Goal: Information Seeking & Learning: Learn about a topic

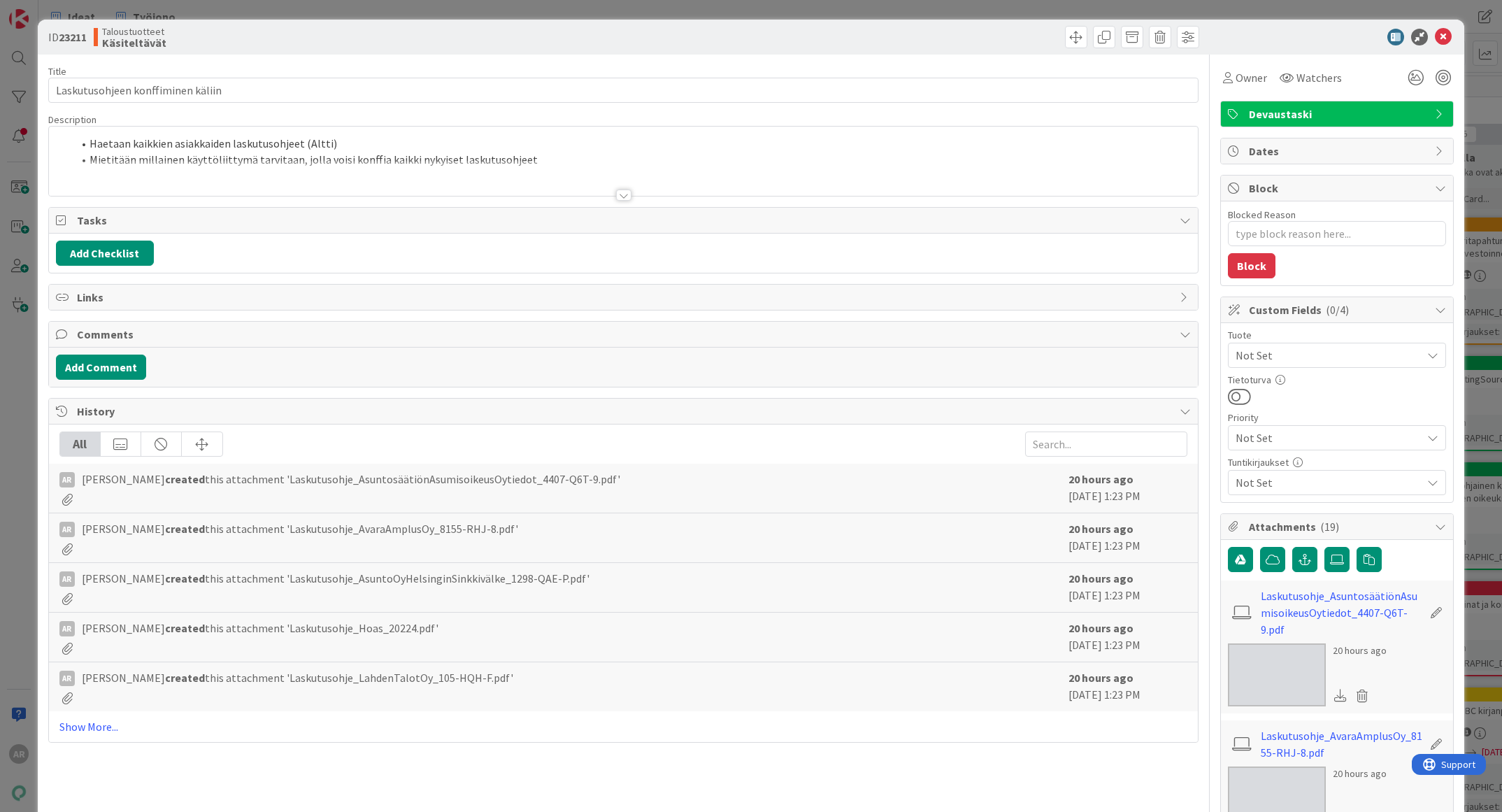
click at [4, 520] on div "ID 23211 Taloustuotteet Käsiteltävät Title 33 / 128 Laskutusohjeen konffiminen …" at bounding box center [751, 406] width 1502 height 812
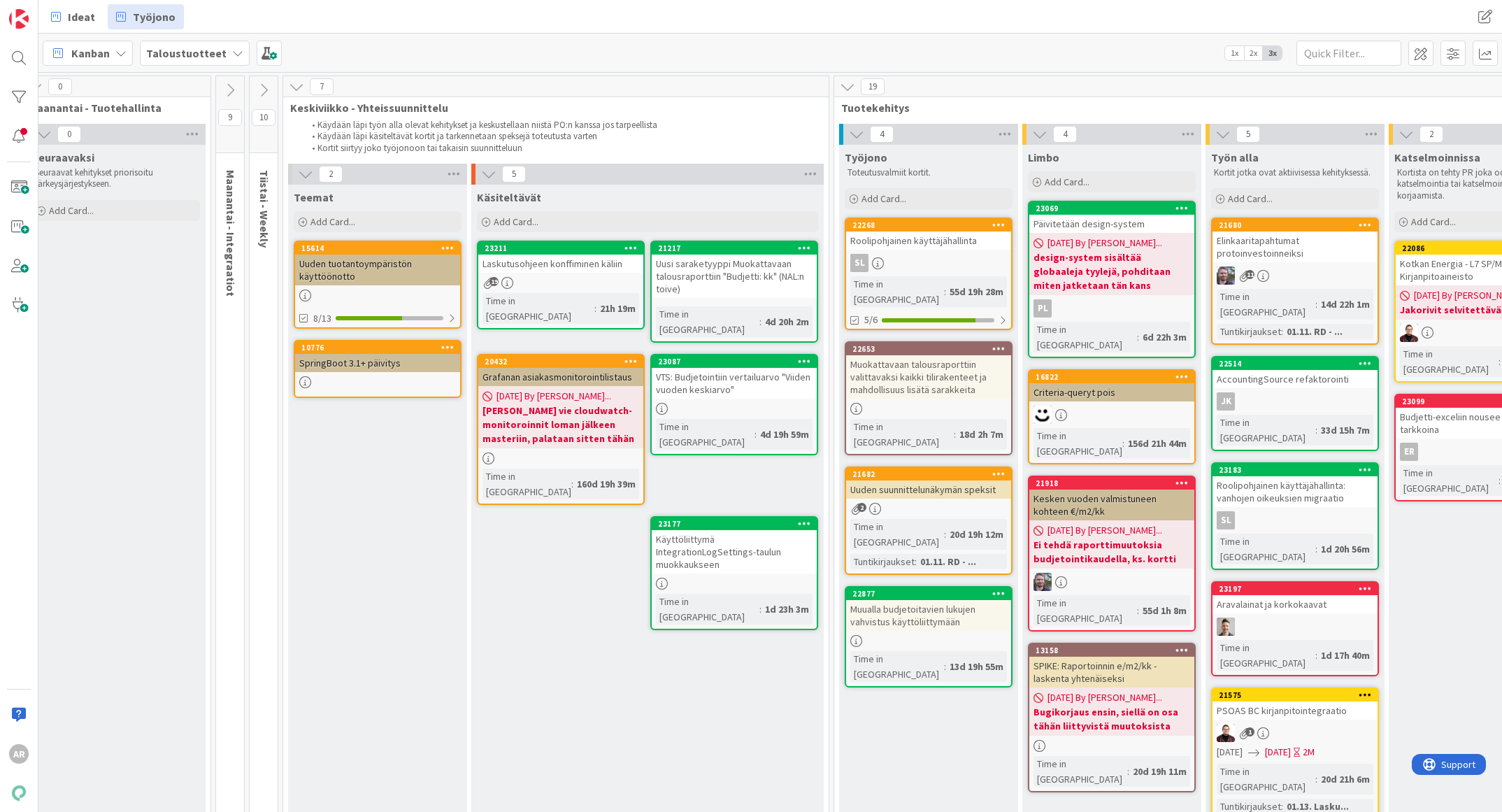
scroll to position [0, 219]
click at [945, 480] on div "Uuden suunnittelunäkymän speksit" at bounding box center [927, 489] width 165 height 18
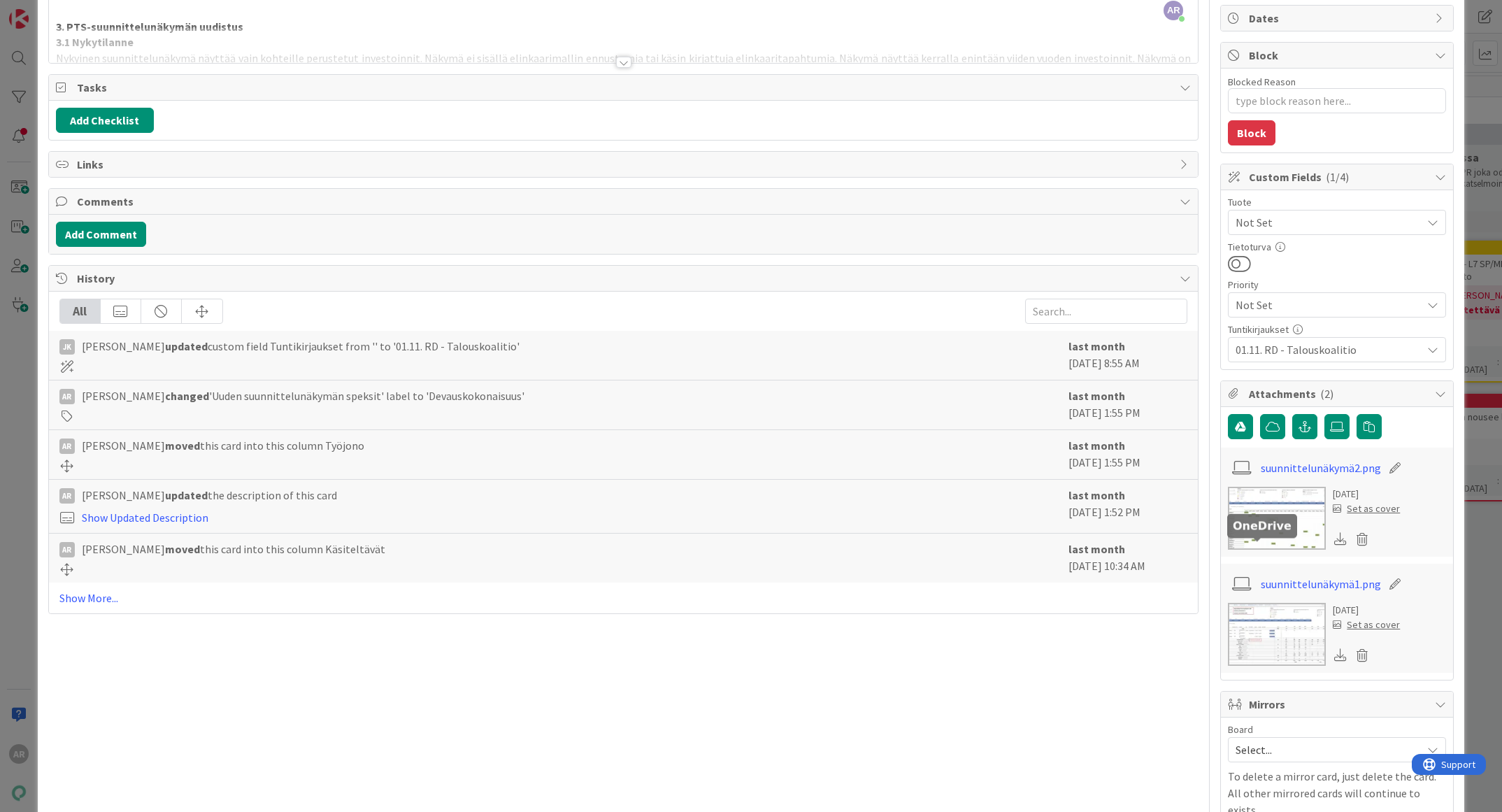
scroll to position [193, 0]
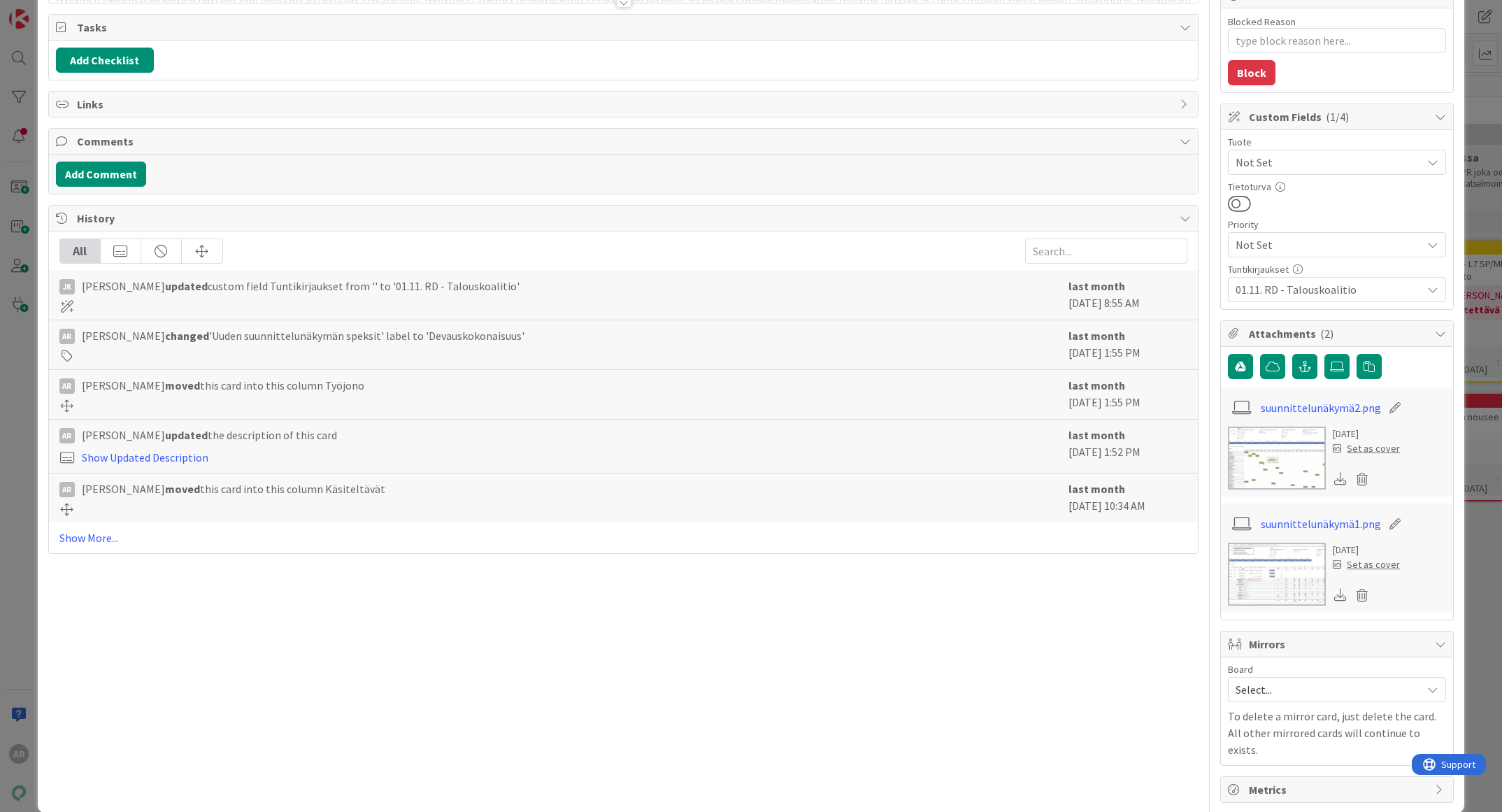
click at [1268, 474] on img at bounding box center [1277, 457] width 98 height 63
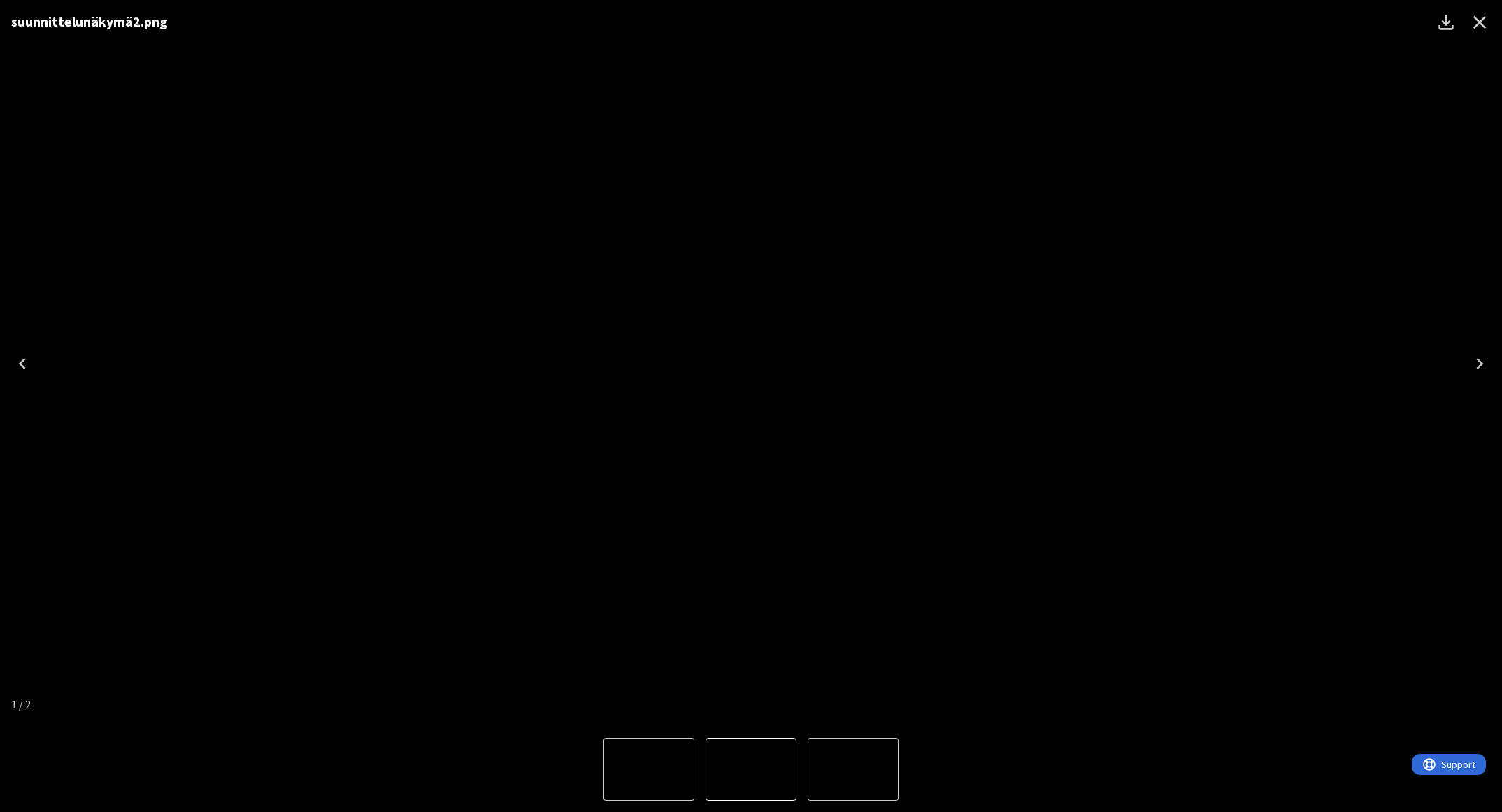
click at [1481, 22] on icon "Close" at bounding box center [1480, 22] width 13 height 13
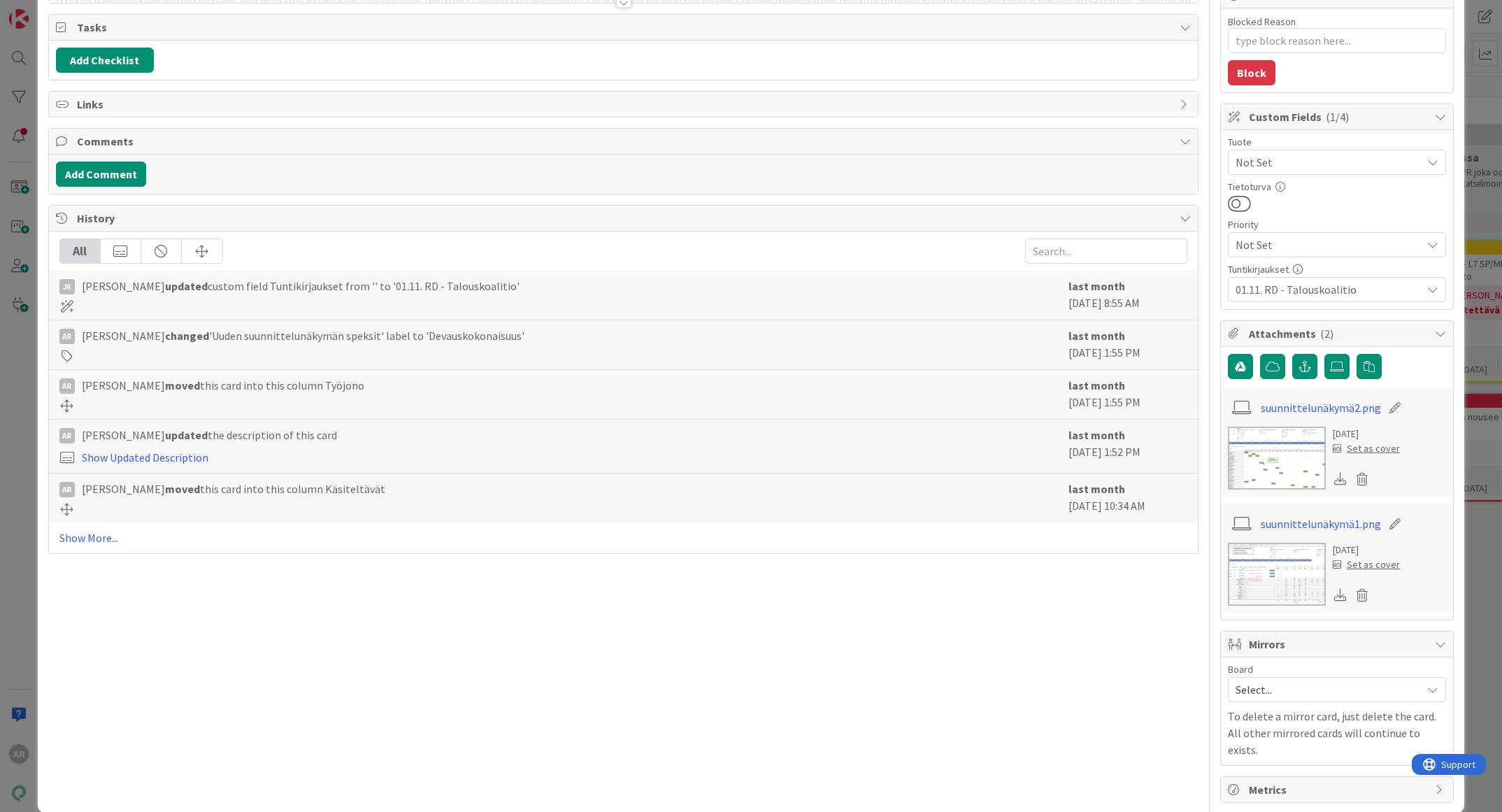
type textarea "x"
